Goal: Information Seeking & Learning: Learn about a topic

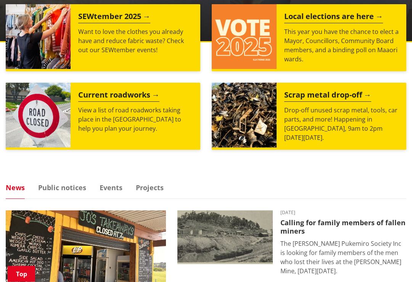
scroll to position [315, 0]
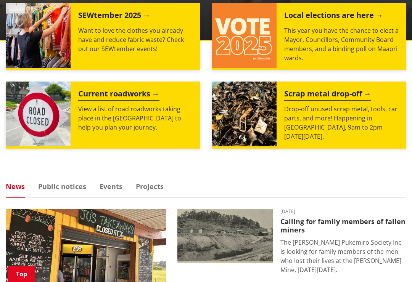
click at [115, 186] on link "Events" at bounding box center [111, 186] width 23 height 7
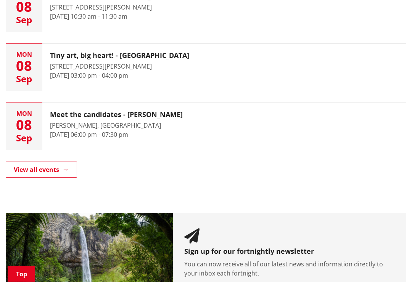
scroll to position [540, 0]
click at [59, 168] on link "View all events" at bounding box center [41, 170] width 71 height 16
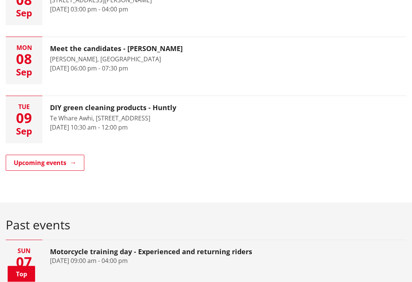
scroll to position [258, 0]
click at [56, 165] on link "Upcoming events" at bounding box center [45, 163] width 79 height 16
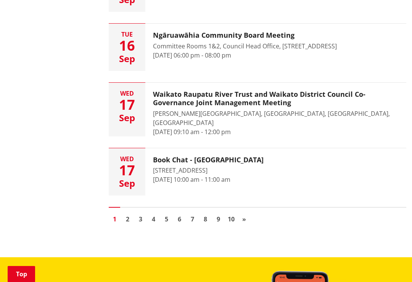
scroll to position [1136, 0]
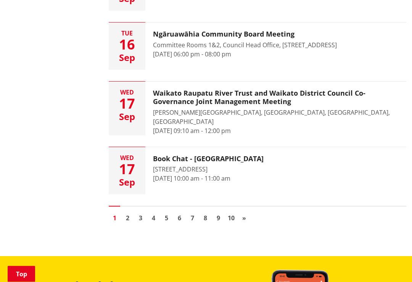
click at [129, 222] on link "2" at bounding box center [127, 218] width 11 height 11
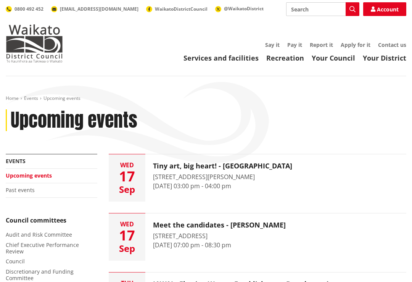
click at [11, 96] on link "Home" at bounding box center [12, 98] width 13 height 6
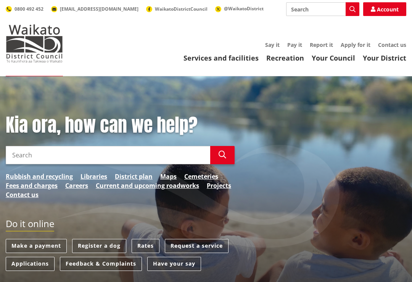
click at [407, 153] on div "Kia ora, how can we help? Search Search Rubbish and recycling Libraries Distric…" at bounding box center [206, 160] width 412 height 93
